Goal: Information Seeking & Learning: Learn about a topic

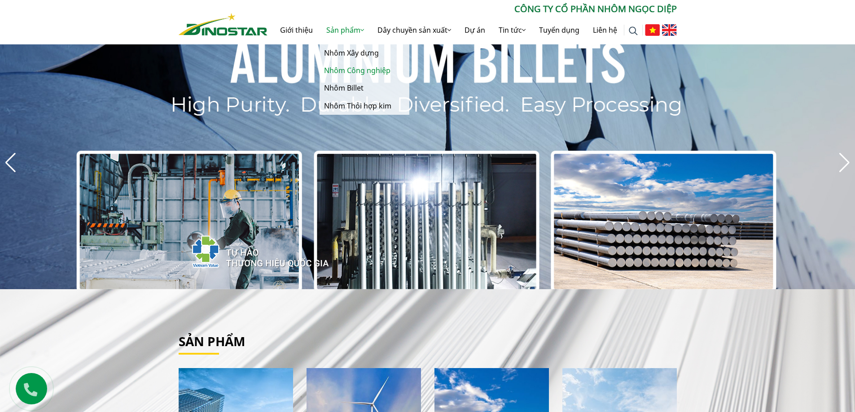
click at [363, 67] on link "Nhôm Công nghiệp" at bounding box center [365, 71] width 90 height 18
click at [364, 70] on link "Nhôm Công nghiệp" at bounding box center [365, 71] width 90 height 18
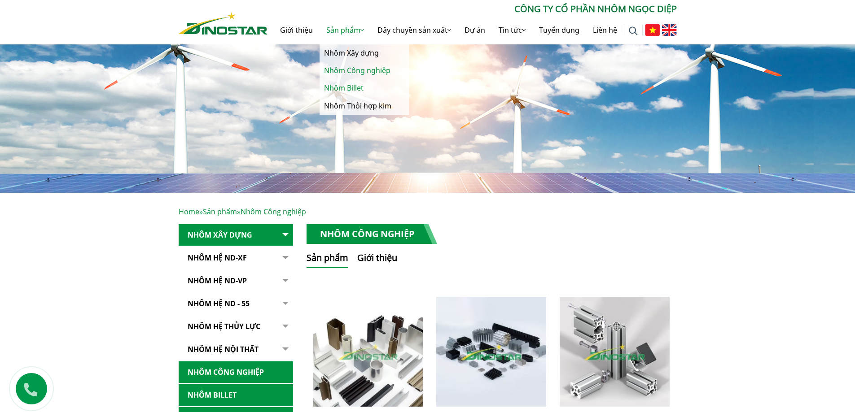
click at [345, 90] on link "Nhôm Billet" at bounding box center [365, 88] width 90 height 18
click at [348, 108] on link "Nhôm Thỏi hợp kim" at bounding box center [365, 106] width 90 height 18
